Goal: Transaction & Acquisition: Purchase product/service

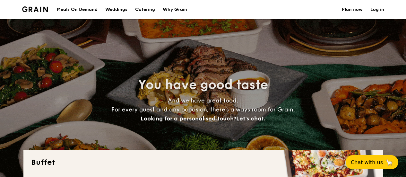
select select
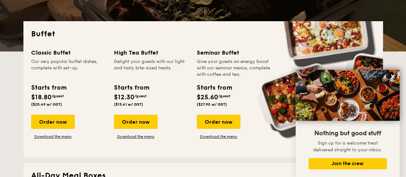
scroll to position [128, 0]
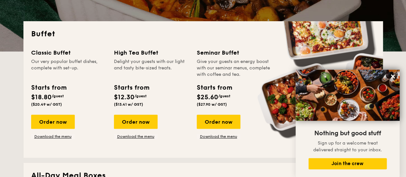
drag, startPoint x: 391, startPoint y: 75, endPoint x: 387, endPoint y: 75, distance: 3.9
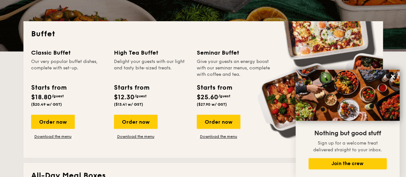
click at [391, 75] on icon at bounding box center [393, 77] width 4 height 4
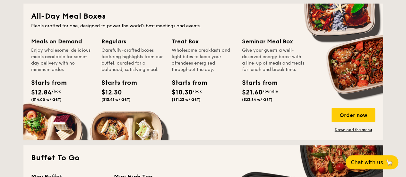
scroll to position [257, 0]
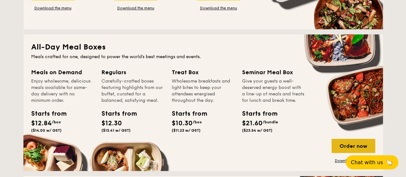
click at [358, 145] on div "Order now" at bounding box center [354, 146] width 44 height 14
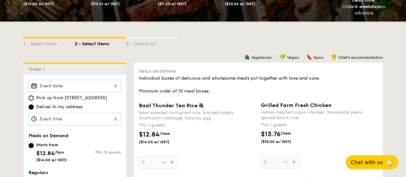
scroll to position [128, 0]
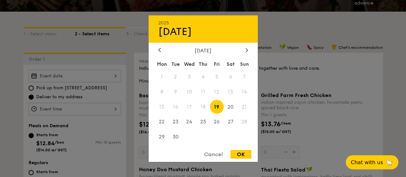
click at [52, 77] on div "2025 Sep 19 September 2025 Mon Tue Wed Thu Fri Sat Sun 1 2 3 4 5 6 7 8 9 10 11 …" at bounding box center [75, 76] width 92 height 13
click at [238, 158] on div "OK" at bounding box center [241, 154] width 21 height 9
type input "Sep 19, 2025"
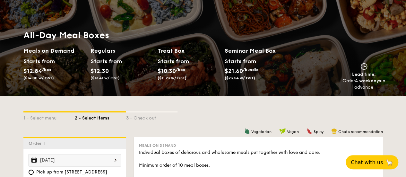
scroll to position [0, 0]
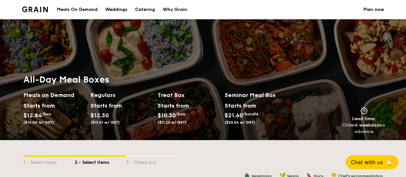
click at [146, 9] on div "Catering" at bounding box center [145, 9] width 20 height 19
select select
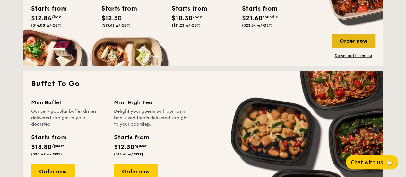
scroll to position [353, 0]
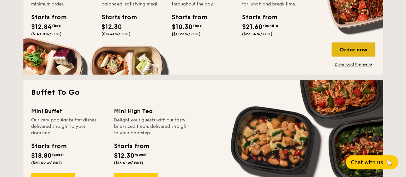
click at [358, 43] on div "Order now" at bounding box center [354, 49] width 44 height 14
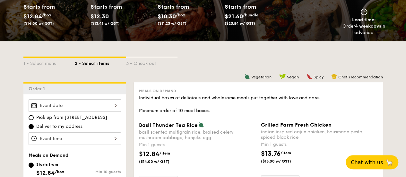
scroll to position [128, 0]
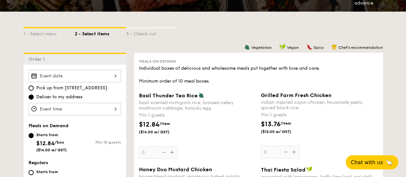
click at [52, 76] on div at bounding box center [75, 76] width 92 height 13
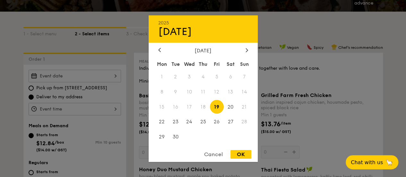
click at [289, 20] on div at bounding box center [203, 88] width 406 height 177
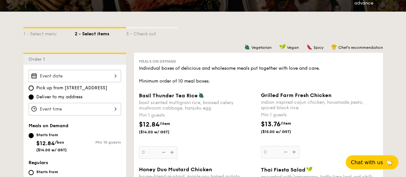
click at [63, 70] on div "2025 Sep 19 September 2025 Mon Tue Wed Thu Fri Sat Sun 1 2 3 4 5 6 7 8 9 10 11 …" at bounding box center [75, 76] width 92 height 13
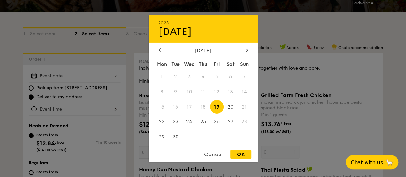
click at [294, 18] on div at bounding box center [203, 88] width 406 height 177
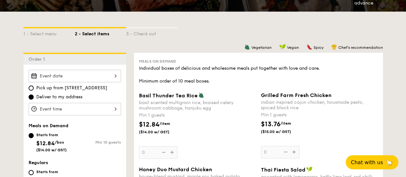
click at [69, 109] on div at bounding box center [75, 109] width 92 height 13
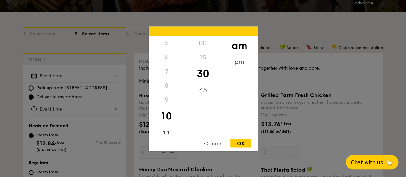
scroll to position [80, 0]
click at [170, 124] on div "11" at bounding box center [167, 125] width 36 height 19
click at [243, 144] on div "OK" at bounding box center [241, 143] width 21 height 9
type input "11:30AM"
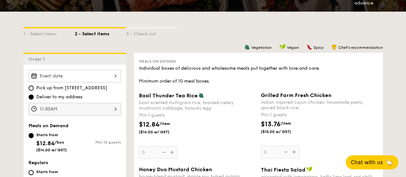
click at [76, 78] on div at bounding box center [75, 76] width 92 height 13
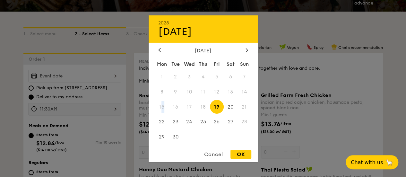
click at [163, 106] on span "15" at bounding box center [162, 107] width 14 height 14
click at [164, 106] on span "15" at bounding box center [162, 107] width 14 height 14
click at [402, 70] on div at bounding box center [203, 88] width 406 height 177
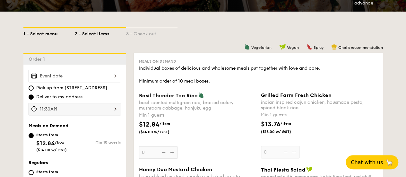
click at [41, 32] on div "1 - Select menu" at bounding box center [48, 32] width 51 height 9
select select
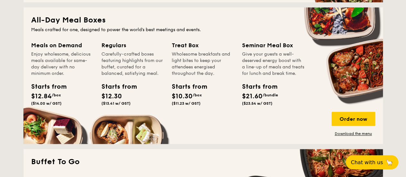
scroll to position [321, 0]
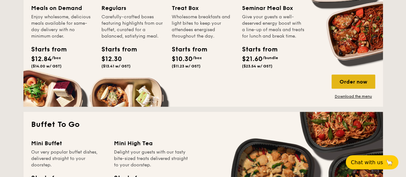
click at [362, 81] on div "Order now" at bounding box center [354, 82] width 44 height 14
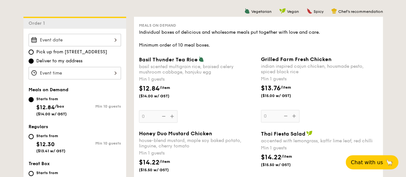
scroll to position [161, 0]
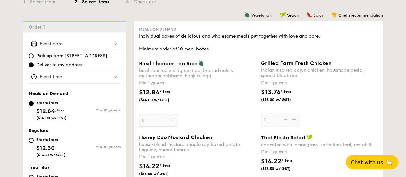
click at [49, 73] on div at bounding box center [75, 77] width 92 height 13
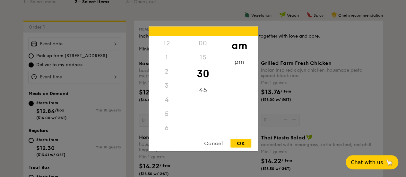
scroll to position [71, 0]
click at [82, 100] on div at bounding box center [203, 88] width 406 height 177
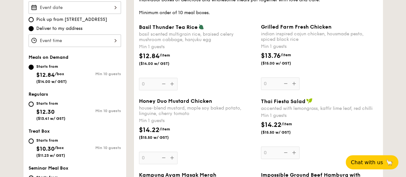
scroll to position [161, 0]
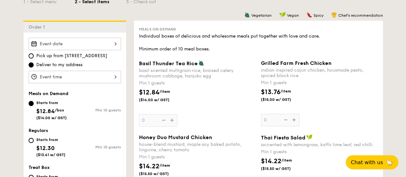
click at [69, 64] on span "Deliver to my address" at bounding box center [59, 65] width 46 height 6
click at [34, 64] on input "Deliver to my address" at bounding box center [31, 64] width 5 height 5
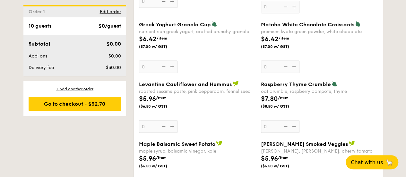
scroll to position [546, 0]
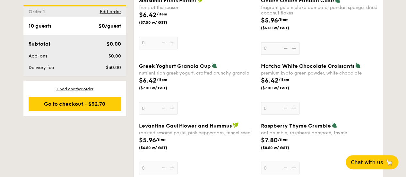
click at [70, 48] on div "Subtotal $0.00 Add-ons $0.00 Delivery fee $30.00" at bounding box center [74, 55] width 103 height 41
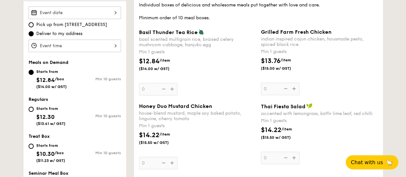
scroll to position [161, 0]
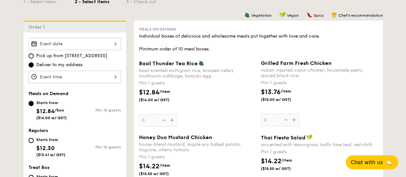
click at [61, 65] on span "Deliver to my address" at bounding box center [59, 65] width 46 height 6
click at [34, 65] on input "Deliver to my address" at bounding box center [31, 64] width 5 height 5
click at [57, 75] on div "12 1 2 3 4 5 6 7 8 9 10 11 00 15 30 45 am pm Cancel OK" at bounding box center [75, 77] width 92 height 13
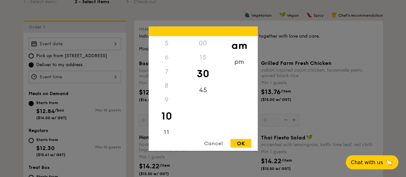
click at [243, 141] on div "OK" at bounding box center [241, 143] width 21 height 9
type input "10:30AM"
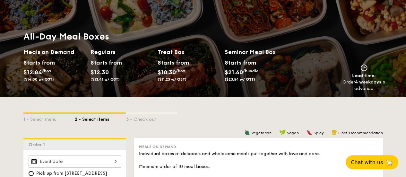
scroll to position [0, 0]
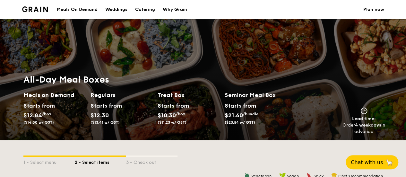
click at [82, 8] on div "Meals On Demand" at bounding box center [77, 9] width 41 height 19
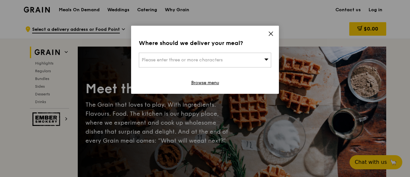
click at [269, 32] on icon at bounding box center [271, 34] width 6 height 6
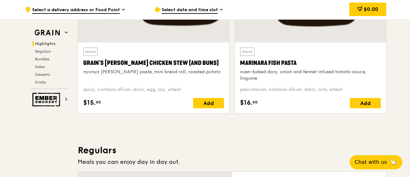
scroll to position [321, 0]
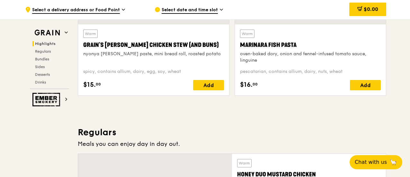
click at [60, 11] on span "Select a delivery address or Food Point" at bounding box center [76, 10] width 88 height 7
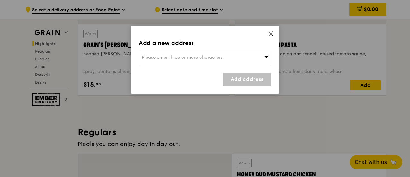
click at [185, 59] on span "Please enter three or more characters" at bounding box center [182, 57] width 81 height 5
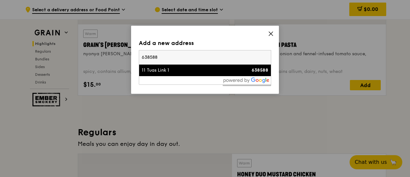
type input "638588"
click at [162, 69] on div "11 Tuas Link 1" at bounding box center [189, 70] width 95 height 6
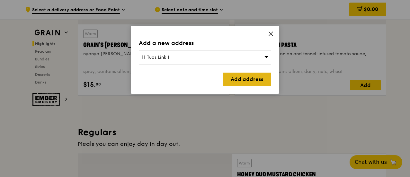
click at [261, 79] on link "Add address" at bounding box center [247, 79] width 48 height 13
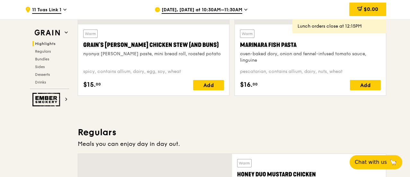
click at [212, 10] on span "[DATE], [DATE] at 10:30AM–11:30AM" at bounding box center [202, 10] width 81 height 7
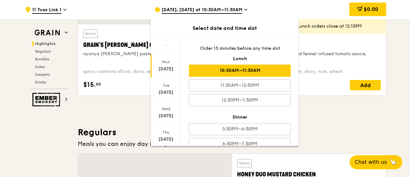
click at [164, 65] on div "[DATE]" at bounding box center [166, 65] width 31 height 23
click at [272, 71] on div "10:30AM–11:30AM" at bounding box center [240, 71] width 102 height 12
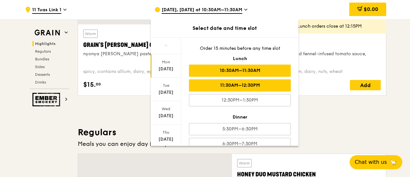
click at [271, 82] on div "11:30AM–12:30PM" at bounding box center [240, 85] width 102 height 12
click at [268, 71] on div "10:30AM–11:30AM" at bounding box center [240, 71] width 102 height 12
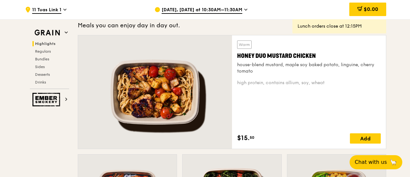
scroll to position [450, 0]
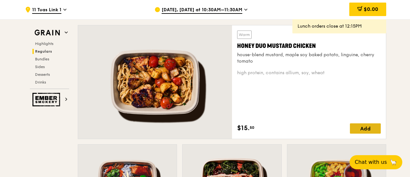
click at [369, 129] on div "Add" at bounding box center [365, 128] width 31 height 10
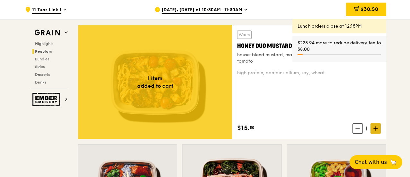
click at [376, 128] on icon at bounding box center [375, 128] width 4 height 4
click at [376, 128] on icon at bounding box center [375, 128] width 4 height 0
click at [376, 128] on icon at bounding box center [375, 128] width 4 height 4
click at [377, 128] on icon at bounding box center [375, 128] width 4 height 4
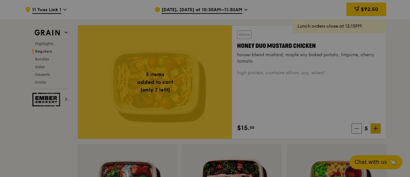
click at [377, 128] on div at bounding box center [205, 88] width 410 height 177
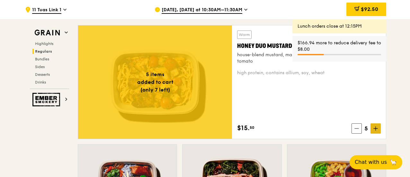
click at [376, 130] on icon at bounding box center [375, 128] width 4 height 4
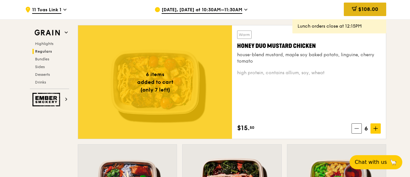
click at [362, 11] on span "$108.00" at bounding box center [368, 9] width 20 height 6
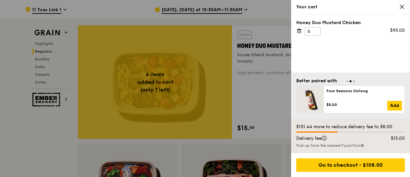
click at [266, 106] on div at bounding box center [205, 88] width 410 height 177
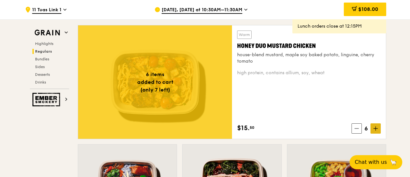
click at [377, 127] on icon at bounding box center [375, 128] width 4 height 4
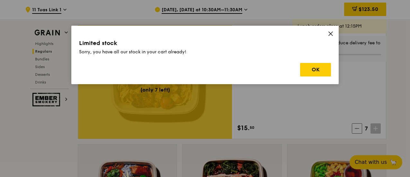
click at [329, 34] on icon at bounding box center [331, 34] width 6 height 6
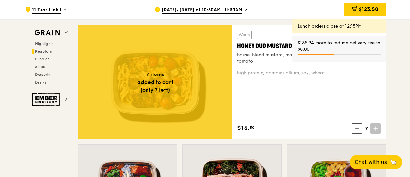
click at [326, 75] on div "high protein, contains allium, soy, wheat" at bounding box center [309, 73] width 144 height 6
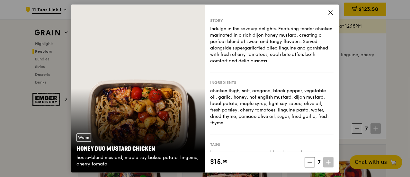
click at [330, 12] on icon at bounding box center [331, 13] width 6 height 6
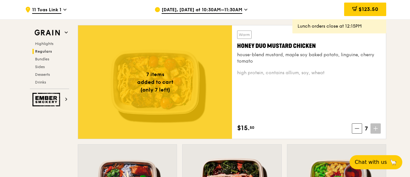
click at [357, 110] on div "Warm Honey Duo Mustard Chicken house-blend mustard, maple soy baked potato, lin…" at bounding box center [309, 82] width 144 height 103
click at [301, 88] on div "Warm Honey Duo Mustard Chicken house-blend mustard, maple soy baked potato, lin…" at bounding box center [309, 82] width 144 height 103
click at [357, 128] on icon at bounding box center [357, 128] width 4 height 4
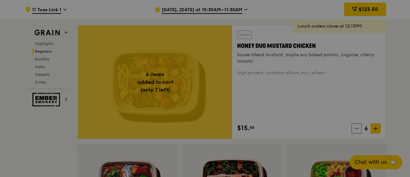
click at [280, 92] on div at bounding box center [205, 88] width 410 height 177
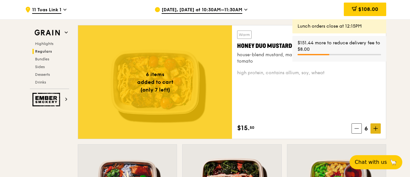
click at [377, 129] on icon at bounding box center [375, 128] width 4 height 4
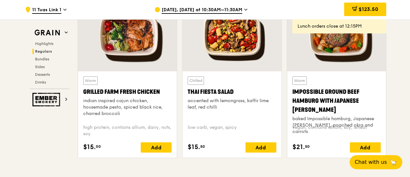
scroll to position [771, 0]
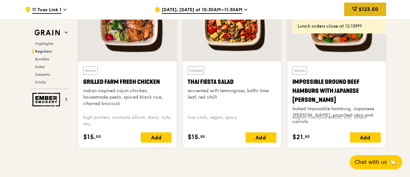
click at [363, 7] on span "$123.50" at bounding box center [368, 9] width 20 height 6
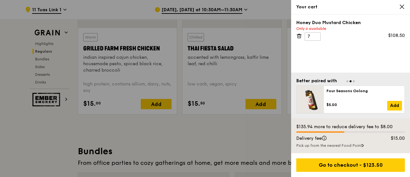
scroll to position [803, 0]
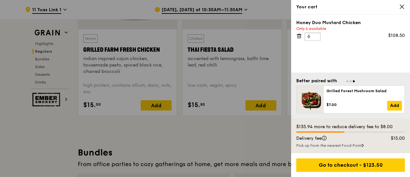
type input "6"
click at [316, 37] on input "6" at bounding box center [312, 36] width 16 height 8
click at [173, 123] on div at bounding box center [205, 88] width 410 height 177
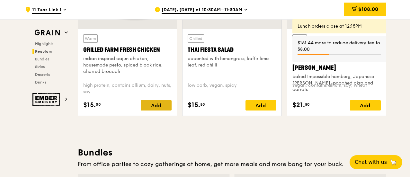
click at [167, 103] on div "Add" at bounding box center [156, 105] width 31 height 10
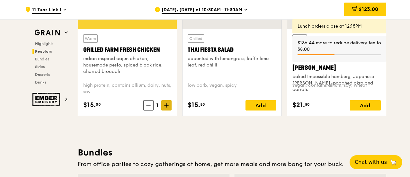
click at [169, 104] on icon at bounding box center [166, 105] width 4 height 4
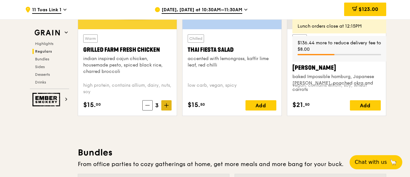
click at [169, 104] on icon at bounding box center [166, 105] width 4 height 4
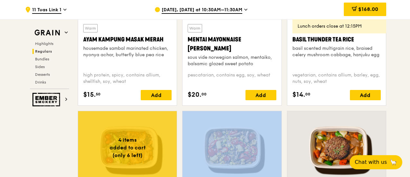
scroll to position [739, 0]
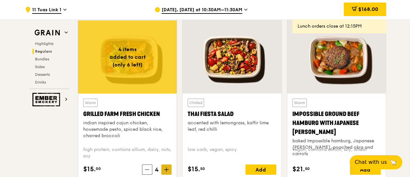
click at [170, 171] on span at bounding box center [166, 169] width 10 height 10
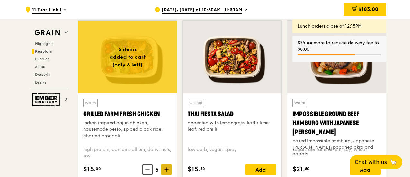
click at [164, 171] on span at bounding box center [166, 169] width 10 height 10
click at [369, 7] on span "$197.15" at bounding box center [369, 9] width 18 height 6
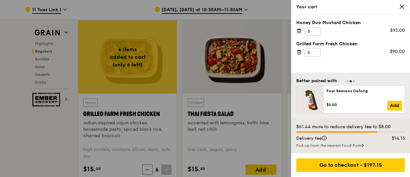
click at [280, 9] on div at bounding box center [205, 88] width 410 height 177
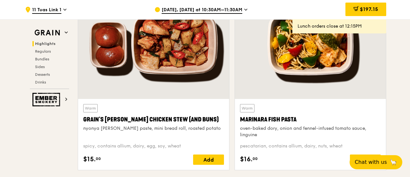
scroll to position [257, 0]
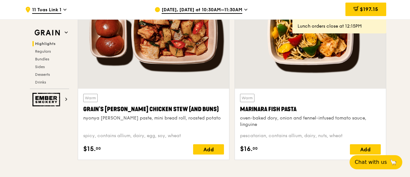
drag, startPoint x: 356, startPoint y: 9, endPoint x: 379, endPoint y: 43, distance: 40.4
click at [357, 9] on icon at bounding box center [355, 8] width 5 height 5
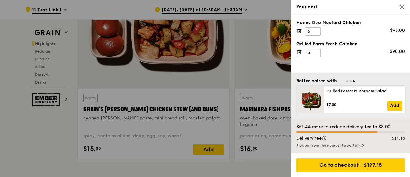
click at [315, 53] on input "5" at bounding box center [312, 52] width 16 height 8
click at [315, 53] on input "4" at bounding box center [312, 52] width 16 height 8
type input "3"
click at [315, 53] on input "3" at bounding box center [312, 52] width 16 height 8
click at [316, 31] on input "5" at bounding box center [312, 31] width 16 height 8
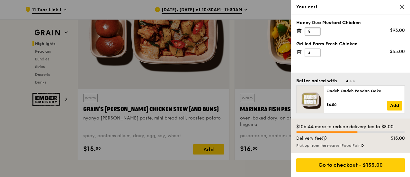
click at [316, 31] on input "4" at bounding box center [312, 31] width 16 height 8
type input "3"
click at [316, 31] on input "3" at bounding box center [312, 31] width 16 height 8
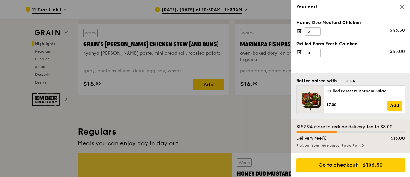
scroll to position [321, 0]
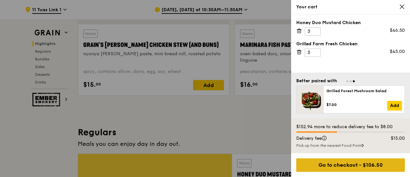
click at [341, 163] on div "Go to checkout - $106.50" at bounding box center [350, 164] width 109 height 13
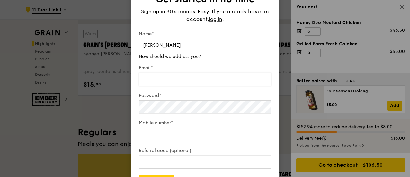
type input "[PERSON_NAME]"
click at [163, 75] on input "Email*" at bounding box center [205, 79] width 132 height 13
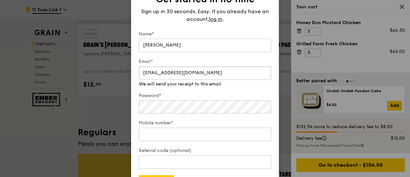
type input "[EMAIL_ADDRESS][DOMAIN_NAME]"
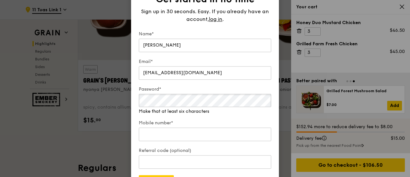
scroll to position [353, 0]
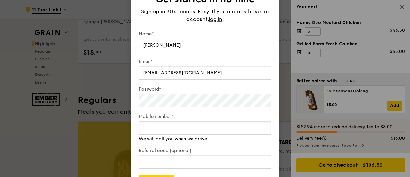
click at [153, 132] on input "Mobile number*" at bounding box center [205, 127] width 132 height 13
type input "92236810"
click at [159, 159] on input "Referral code (optional)" at bounding box center [205, 161] width 132 height 13
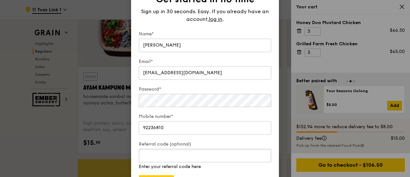
scroll to position [610, 0]
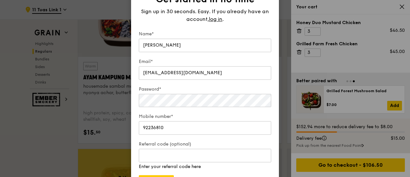
click at [256, 13] on span "Sign up in 30 seconds. Easy. If you already have an account," at bounding box center [205, 15] width 128 height 14
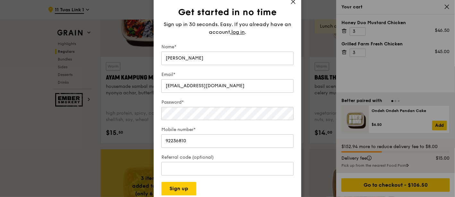
drag, startPoint x: 446, startPoint y: 4, endPoint x: 446, endPoint y: 8, distance: 3.5
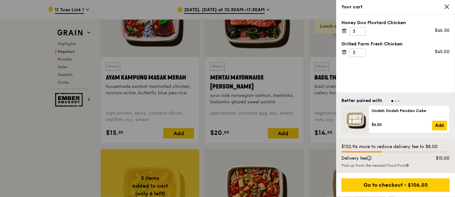
click at [409, 8] on div "Your cart" at bounding box center [396, 7] width 119 height 14
click at [409, 6] on icon at bounding box center [447, 7] width 4 height 4
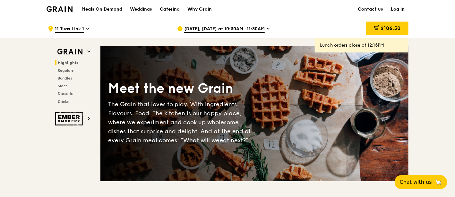
scroll to position [0, 0]
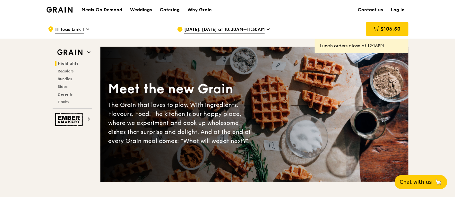
click at [398, 10] on link "Log in" at bounding box center [398, 9] width 22 height 19
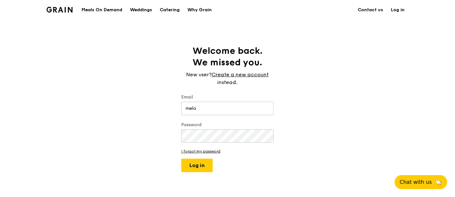
type input "[EMAIL_ADDRESS][DOMAIN_NAME]"
click at [210, 150] on link "I forgot my password" at bounding box center [227, 151] width 92 height 4
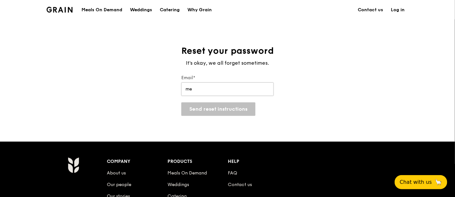
type input "[EMAIL_ADDRESS][DOMAIN_NAME]"
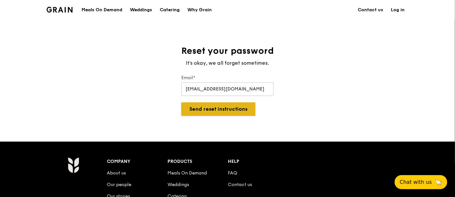
click at [207, 108] on button "Send reset instructions" at bounding box center [218, 108] width 74 height 13
